Goal: Task Accomplishment & Management: Manage account settings

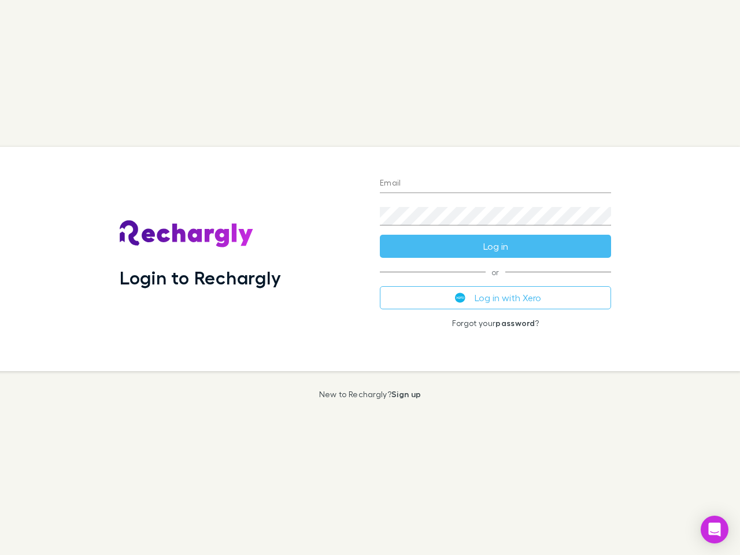
click at [370, 277] on div "Login to Rechargly" at bounding box center [240, 259] width 260 height 224
click at [495, 184] on input "Email" at bounding box center [495, 184] width 231 height 18
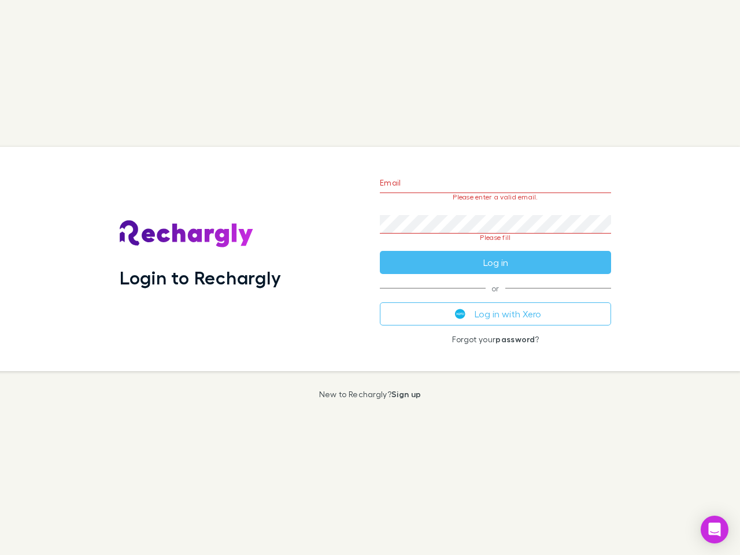
click at [495, 246] on form "Email Please enter a valid email. Password Please fill Log in" at bounding box center [495, 219] width 231 height 109
click at [495, 298] on div "Email Please enter a valid email. Password Please fill Log in or Log in with Xe…" at bounding box center [496, 259] width 250 height 224
click at [715, 530] on icon "Open Intercom Messenger" at bounding box center [715, 530] width 12 height 14
